Goal: Find specific page/section: Find specific page/section

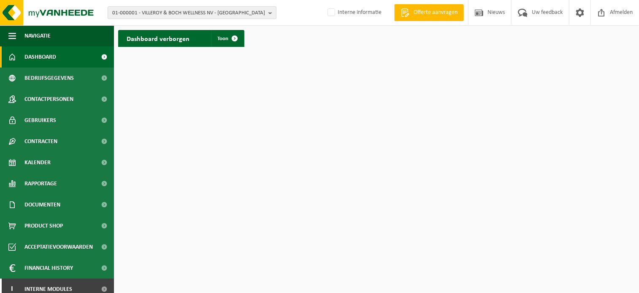
click at [132, 11] on span "01-000001 - VILLEROY & BOCH WELLNESS NV - [GEOGRAPHIC_DATA]" at bounding box center [188, 13] width 153 height 13
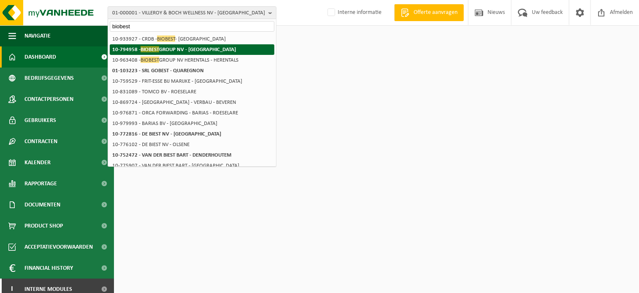
type input "biobest"
click at [154, 51] on span "BIOBEST" at bounding box center [150, 49] width 19 height 6
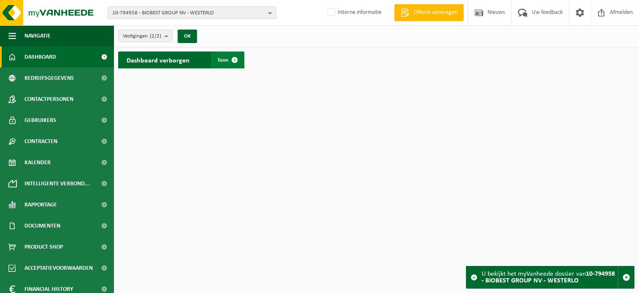
click at [230, 60] on span at bounding box center [235, 60] width 17 height 17
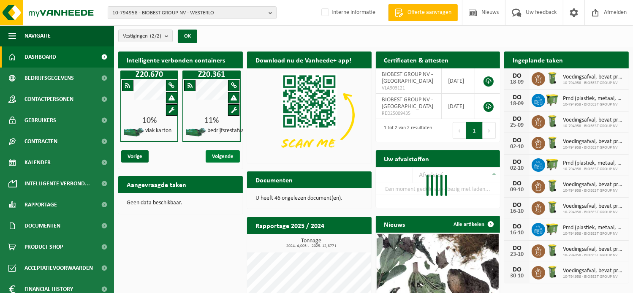
click at [233, 158] on span "Volgende" at bounding box center [223, 156] width 34 height 12
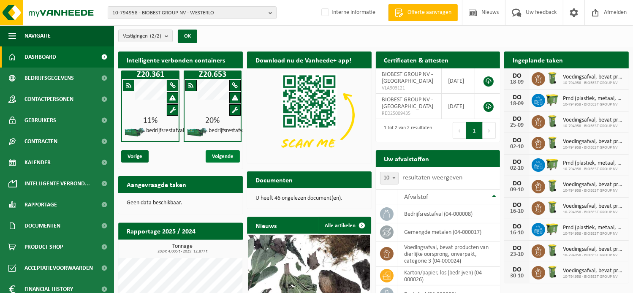
scroll to position [0, 62]
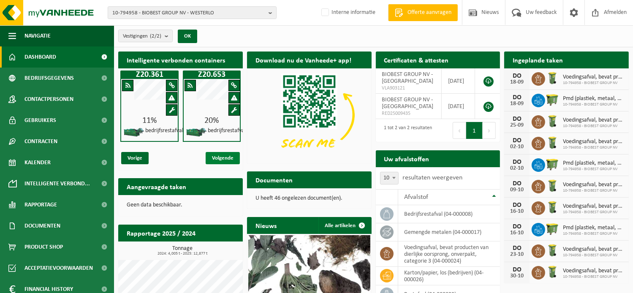
click at [228, 155] on span "Volgende" at bounding box center [223, 158] width 34 height 12
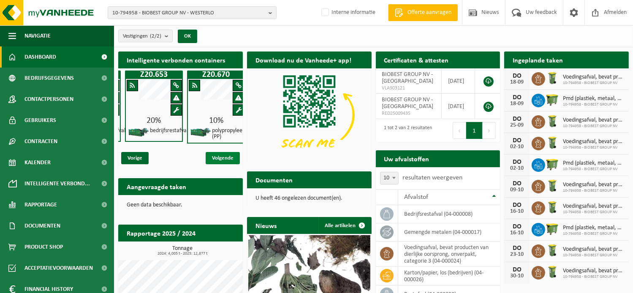
scroll to position [0, 124]
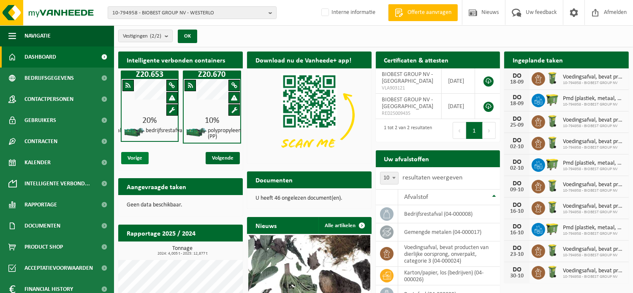
click at [139, 155] on span "Vorige" at bounding box center [134, 158] width 27 height 12
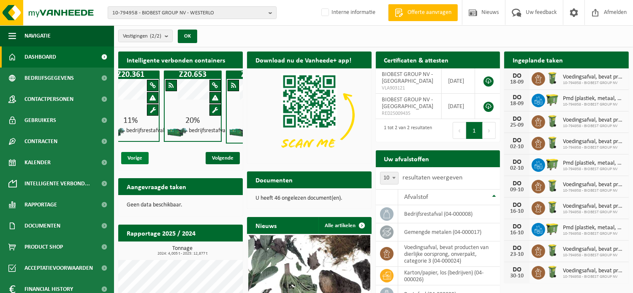
click at [139, 155] on span "Vorige" at bounding box center [134, 158] width 27 height 12
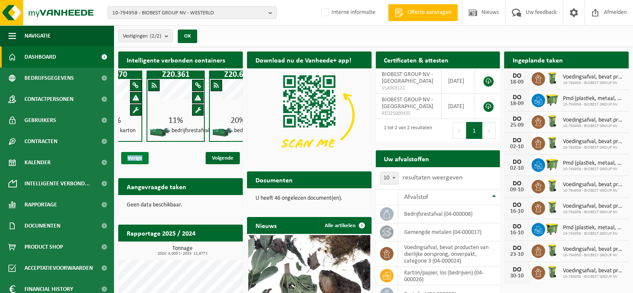
click at [139, 155] on span "Vorige" at bounding box center [134, 158] width 27 height 12
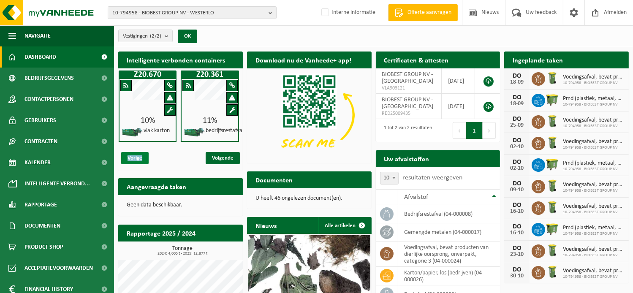
scroll to position [0, 0]
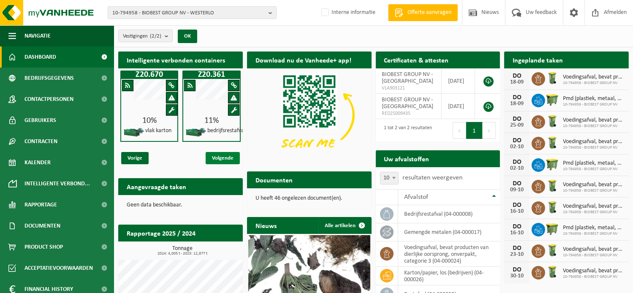
click at [225, 157] on span "Volgende" at bounding box center [223, 158] width 34 height 12
